Goal: Information Seeking & Learning: Learn about a topic

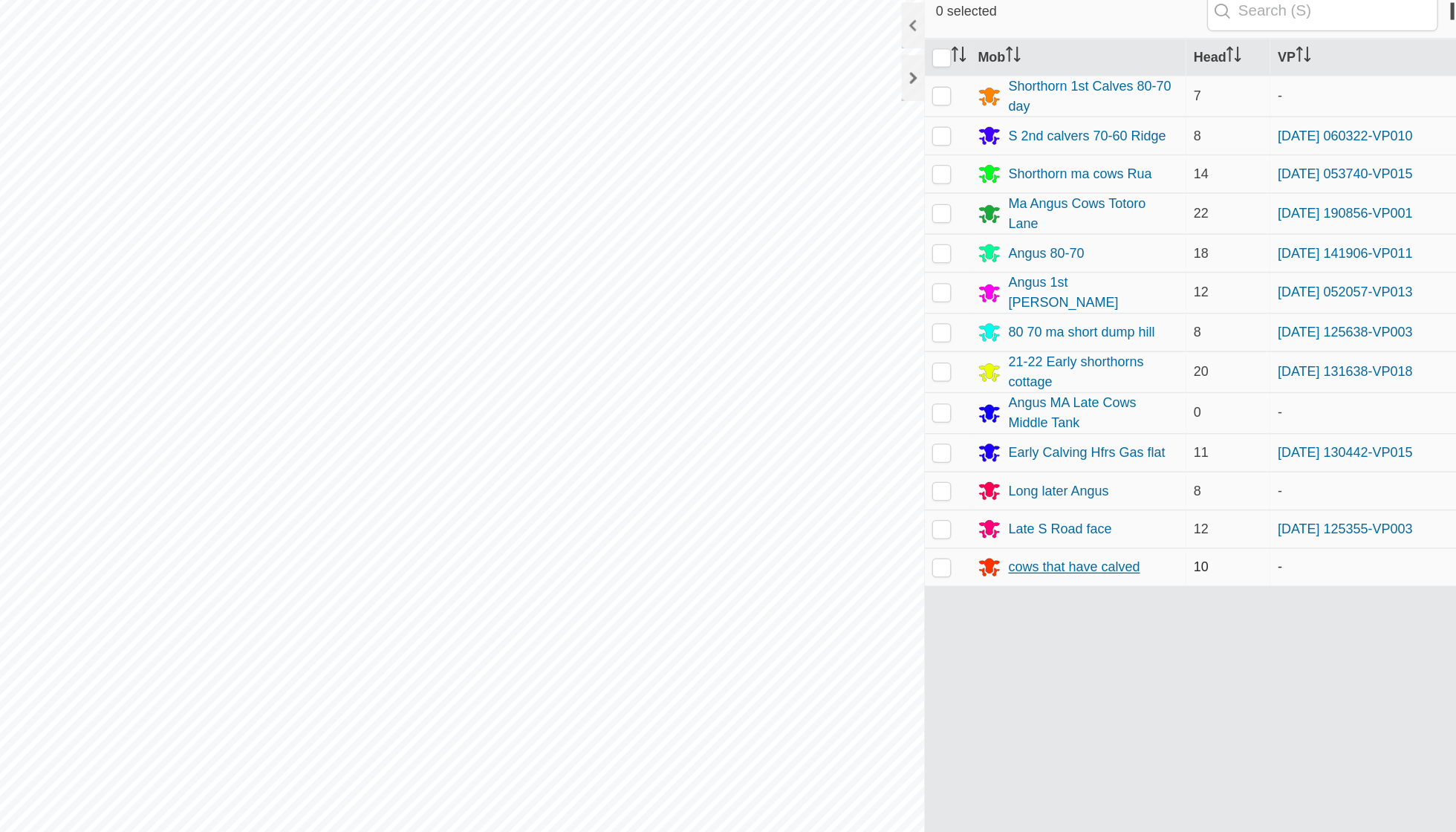
click at [1025, 481] on div "cows that have calved" at bounding box center [1076, 488] width 102 height 16
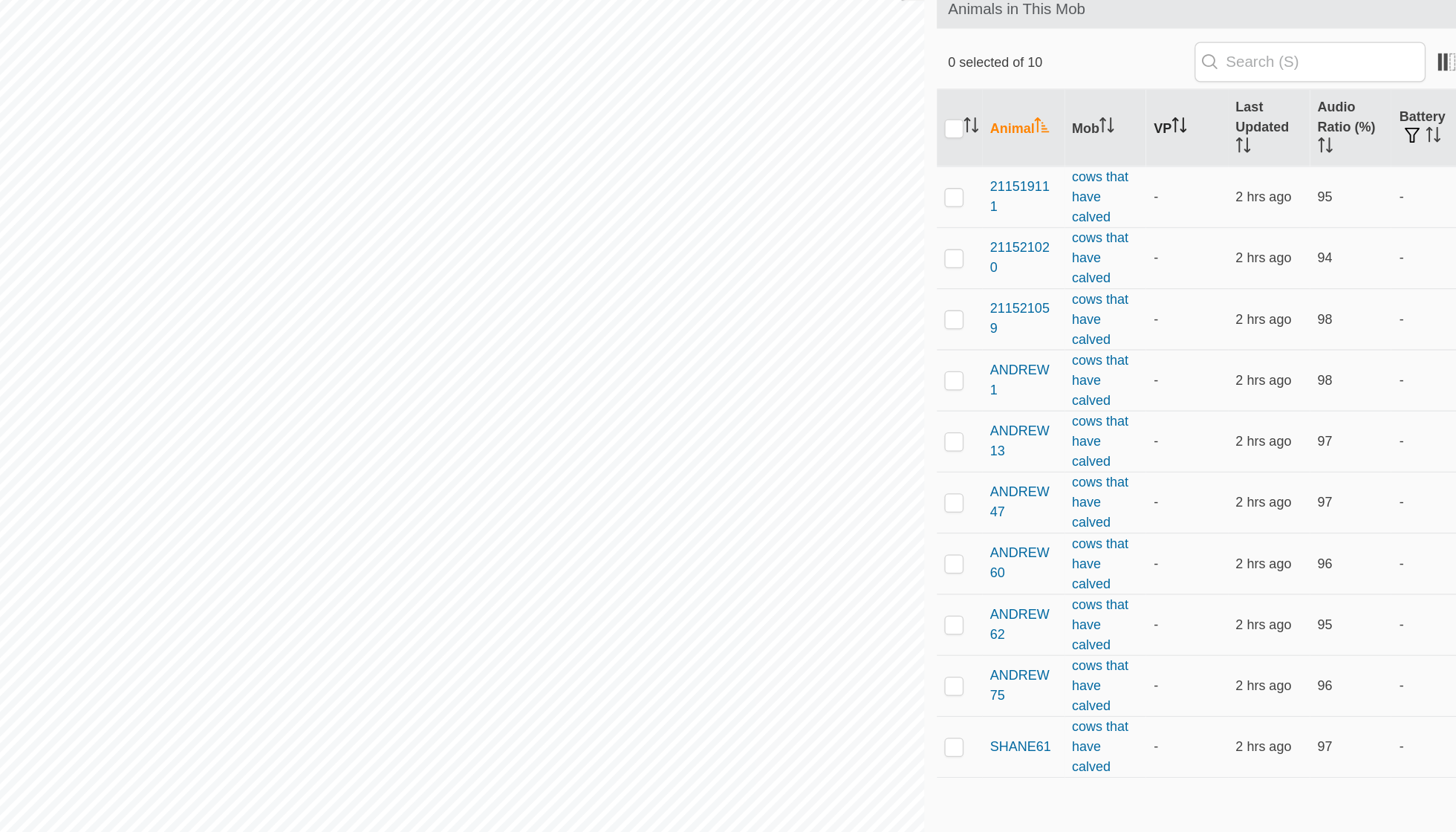
click at [1152, 216] on icon "Activate to sort" at bounding box center [1158, 222] width 12 height 12
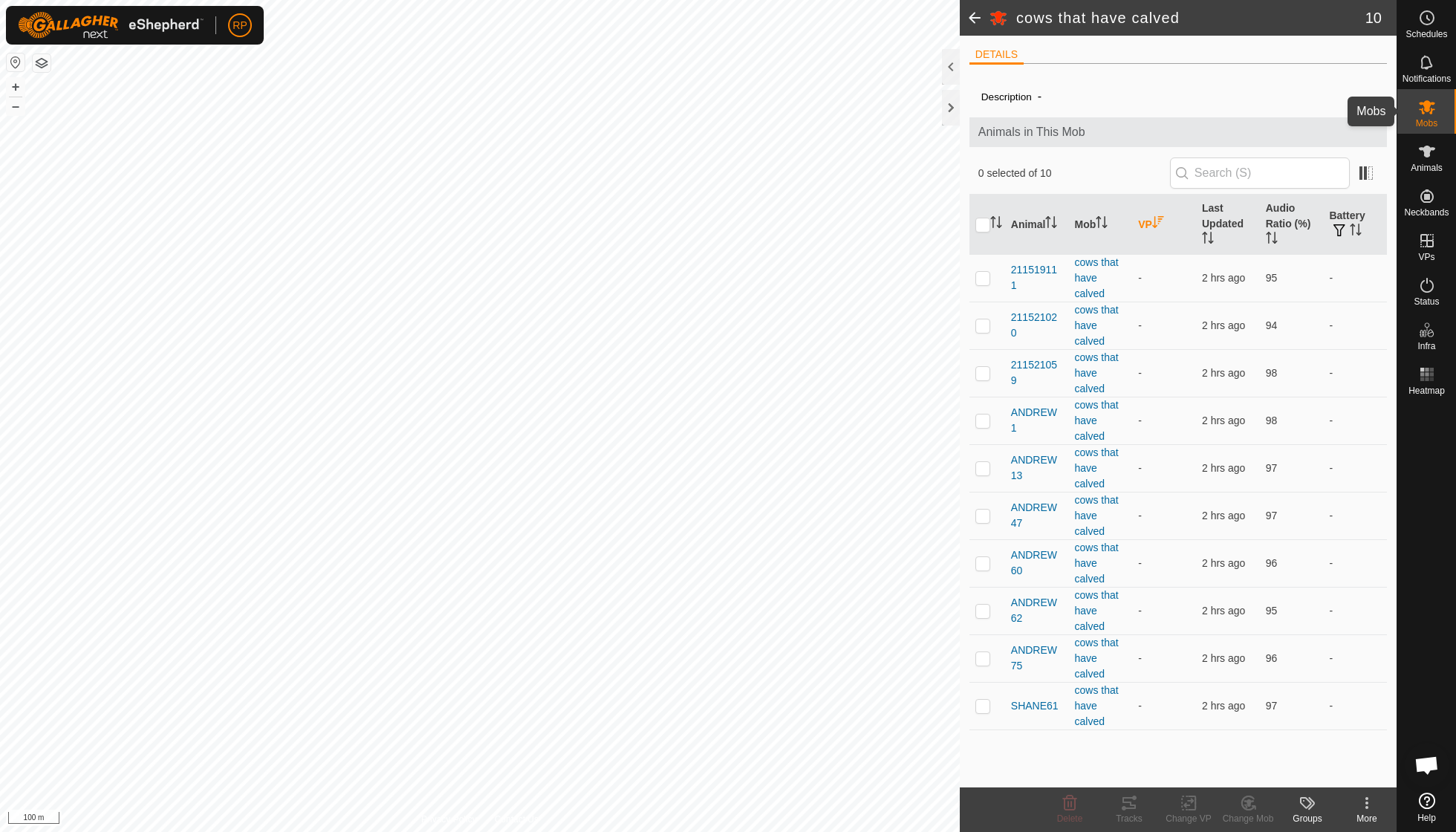
click at [1419, 104] on icon at bounding box center [1427, 107] width 18 height 18
